Goal: Communication & Community: Answer question/provide support

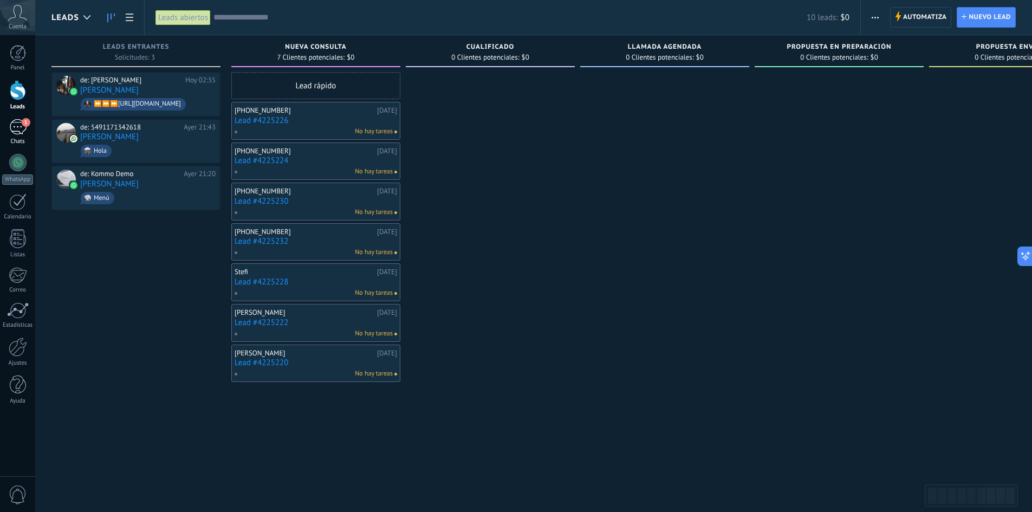
click at [20, 133] on div "1" at bounding box center [17, 127] width 17 height 16
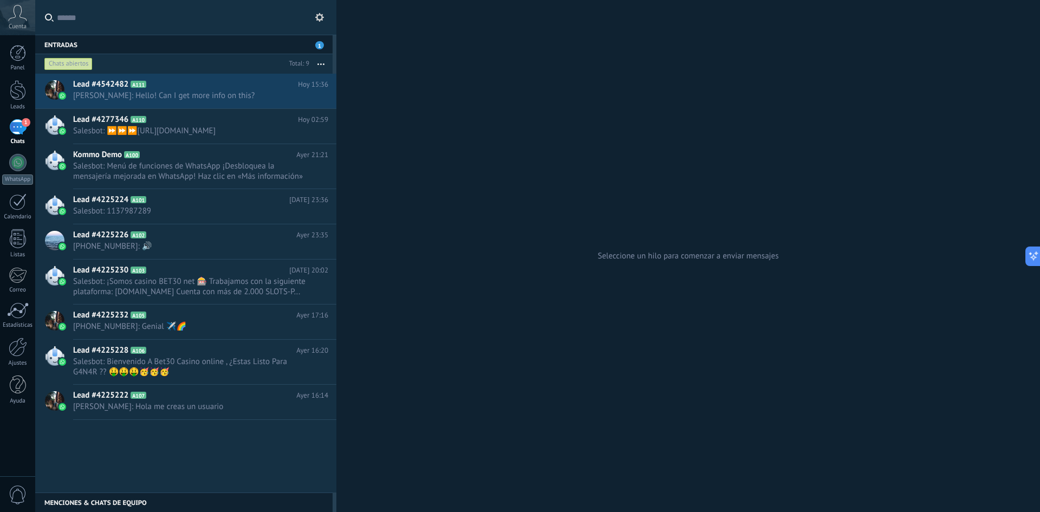
click at [23, 132] on div "1" at bounding box center [17, 127] width 17 height 16
click at [177, 91] on span "[PERSON_NAME]: Hello! Can I get more info on this?" at bounding box center [190, 95] width 235 height 10
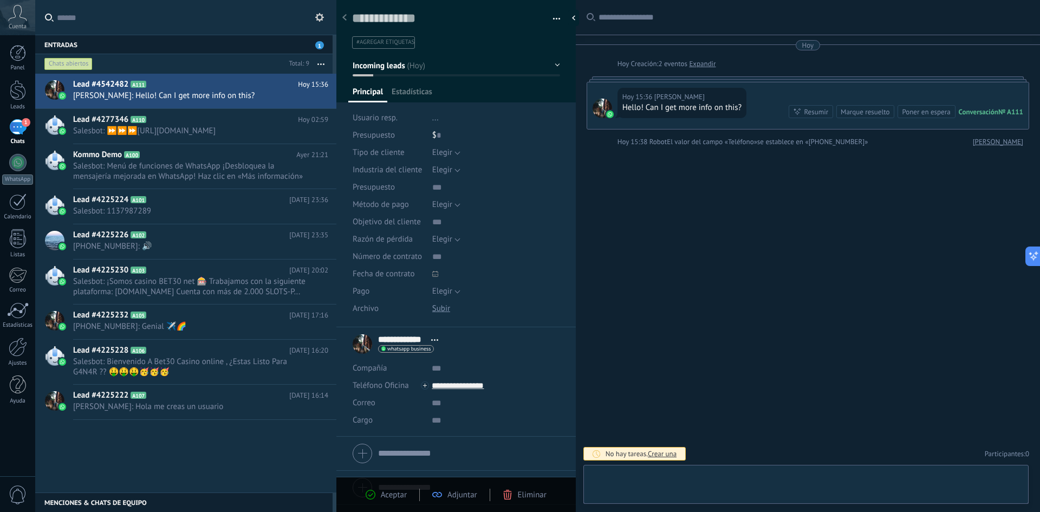
scroll to position [16, 0]
